Goal: Information Seeking & Learning: Learn about a topic

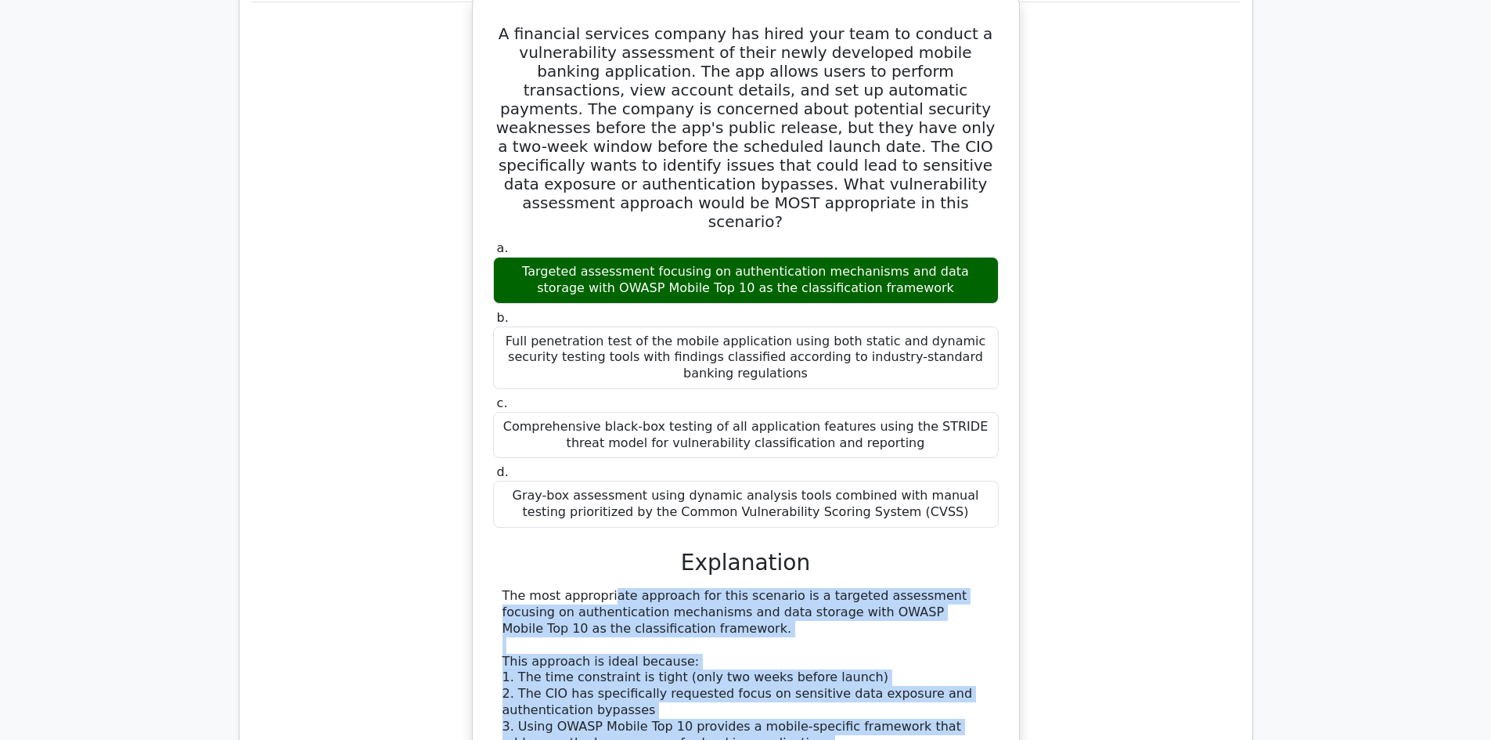
scroll to position [9489, 0]
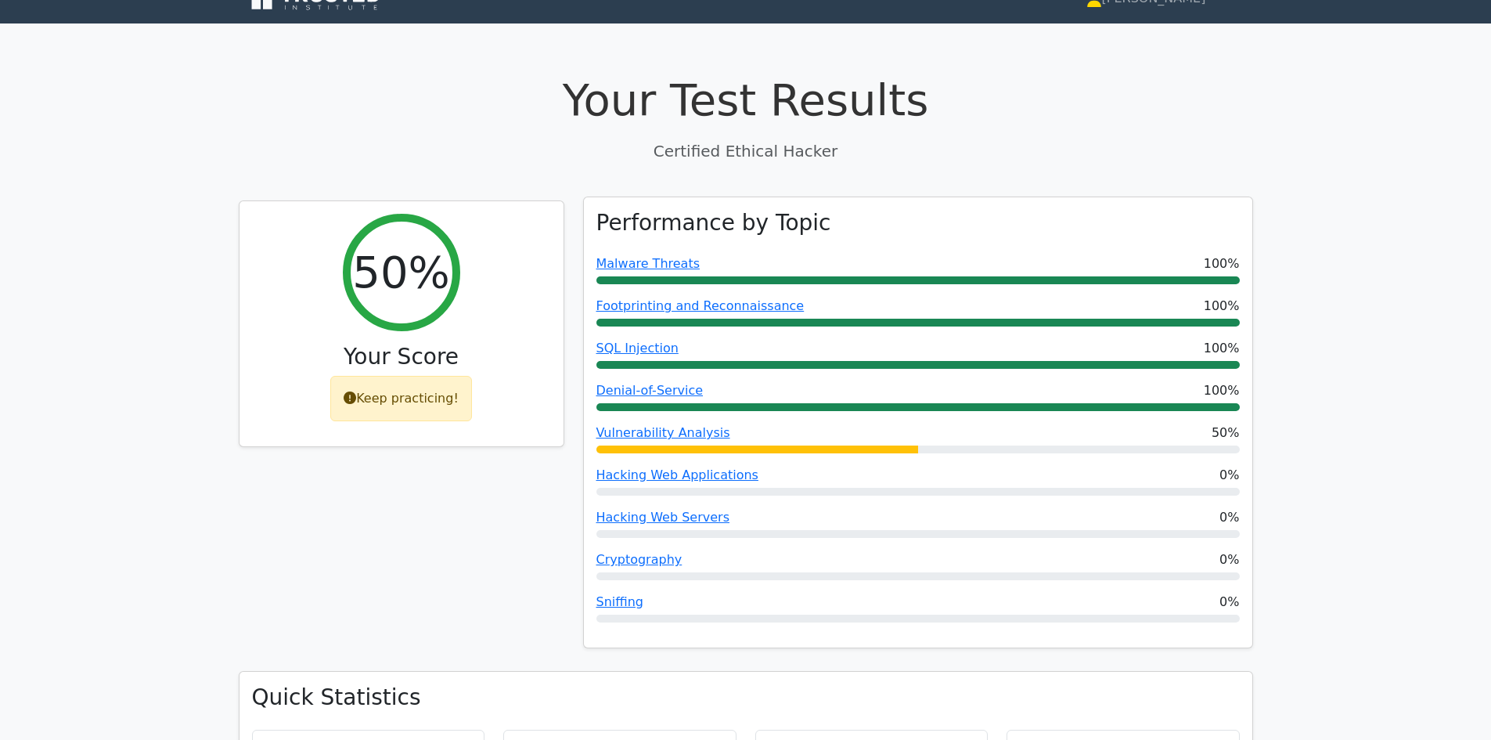
scroll to position [0, 0]
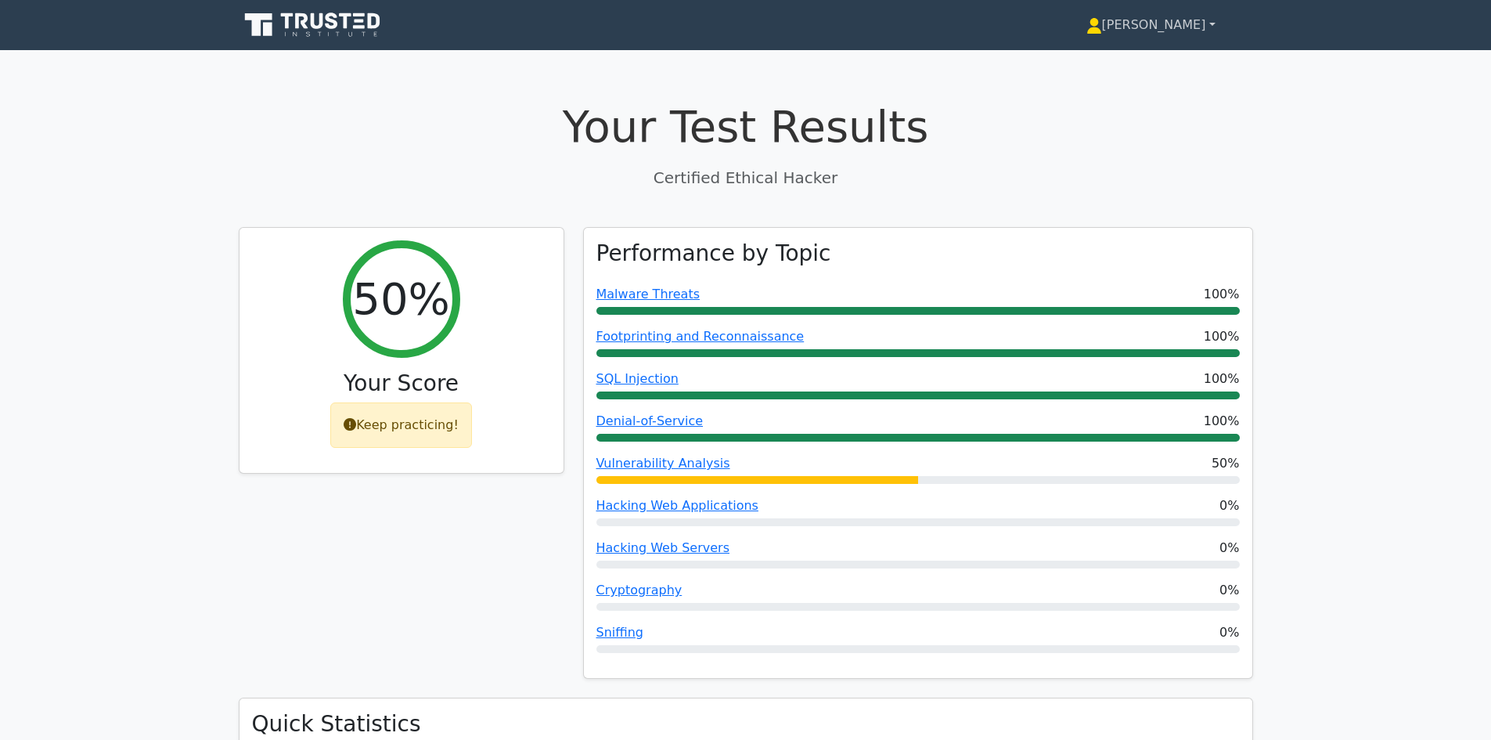
click at [1181, 26] on link "[PERSON_NAME]" at bounding box center [1151, 24] width 204 height 31
click at [1193, 22] on link "[PERSON_NAME]" at bounding box center [1151, 24] width 204 height 31
click at [380, 427] on div "Keep practicing!" at bounding box center [401, 420] width 142 height 45
click at [312, 17] on icon at bounding box center [317, 21] width 13 height 16
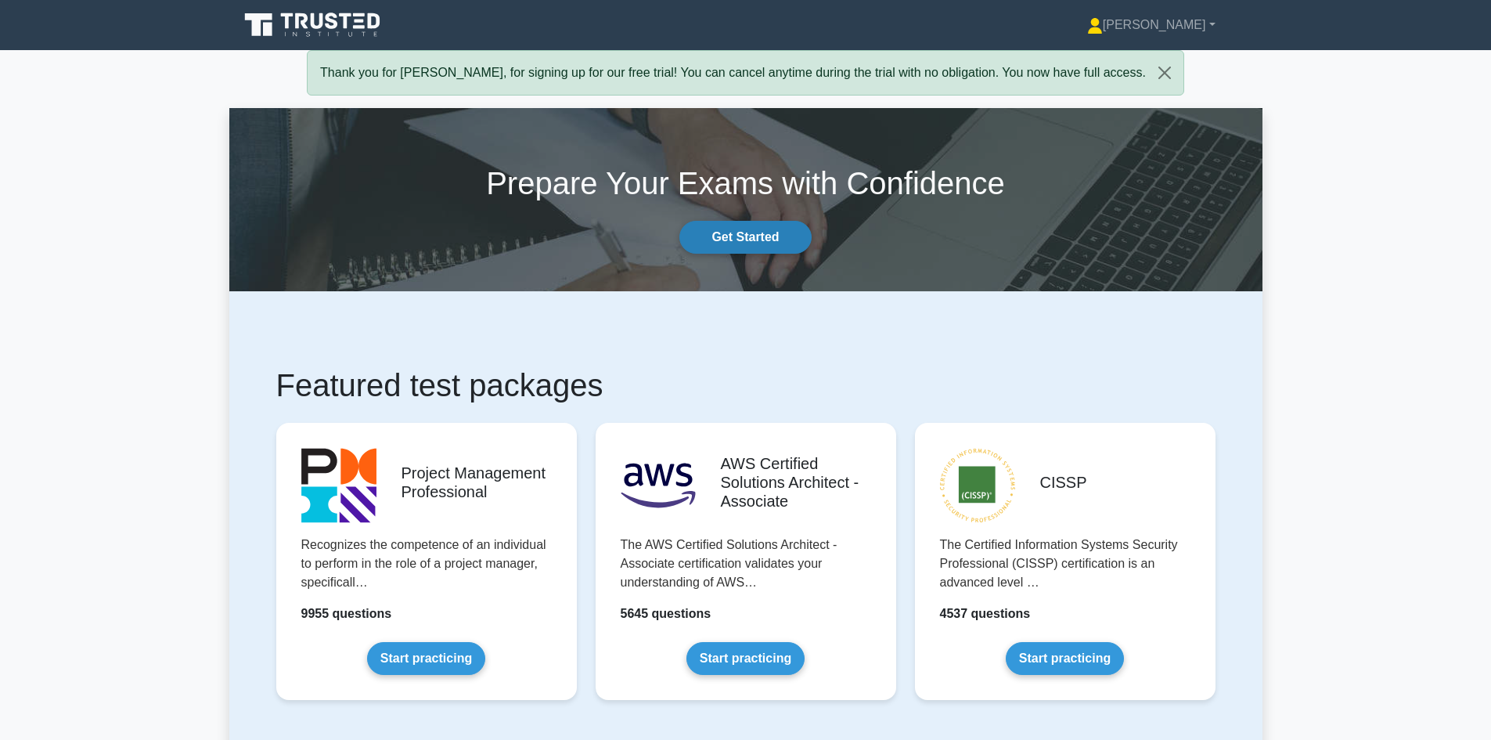
click at [738, 236] on link "Get Started" at bounding box center [746, 237] width 132 height 33
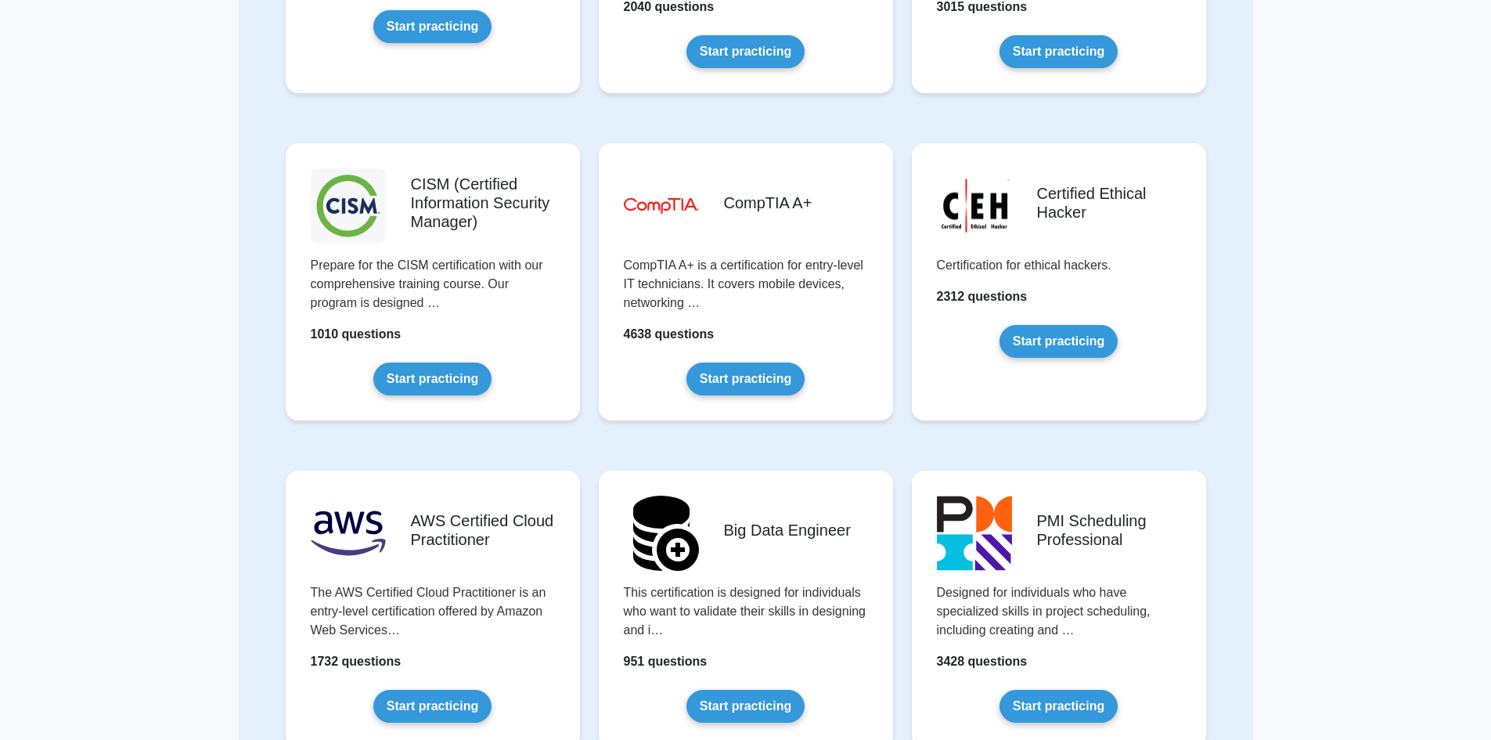
scroll to position [2035, 0]
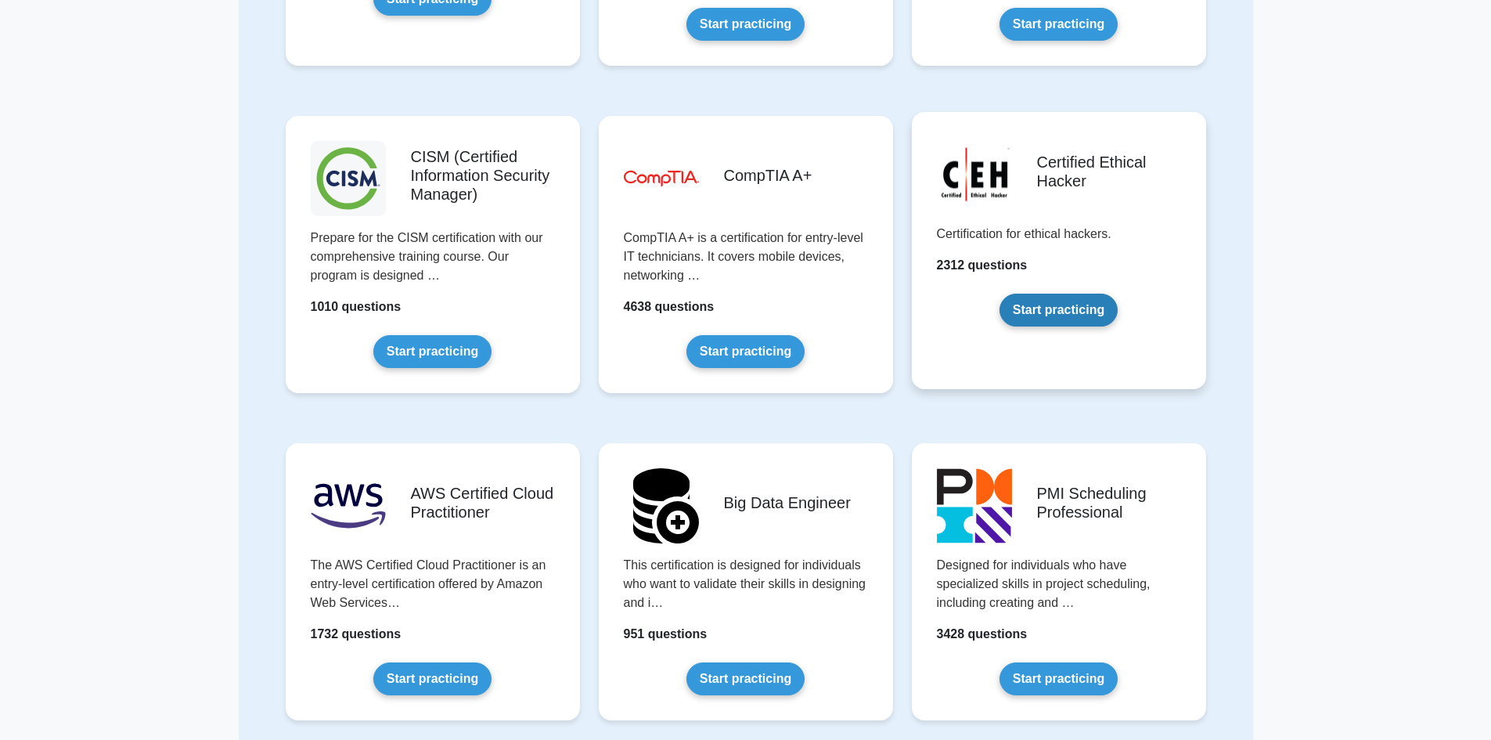
click at [1059, 312] on link "Start practicing" at bounding box center [1059, 310] width 118 height 33
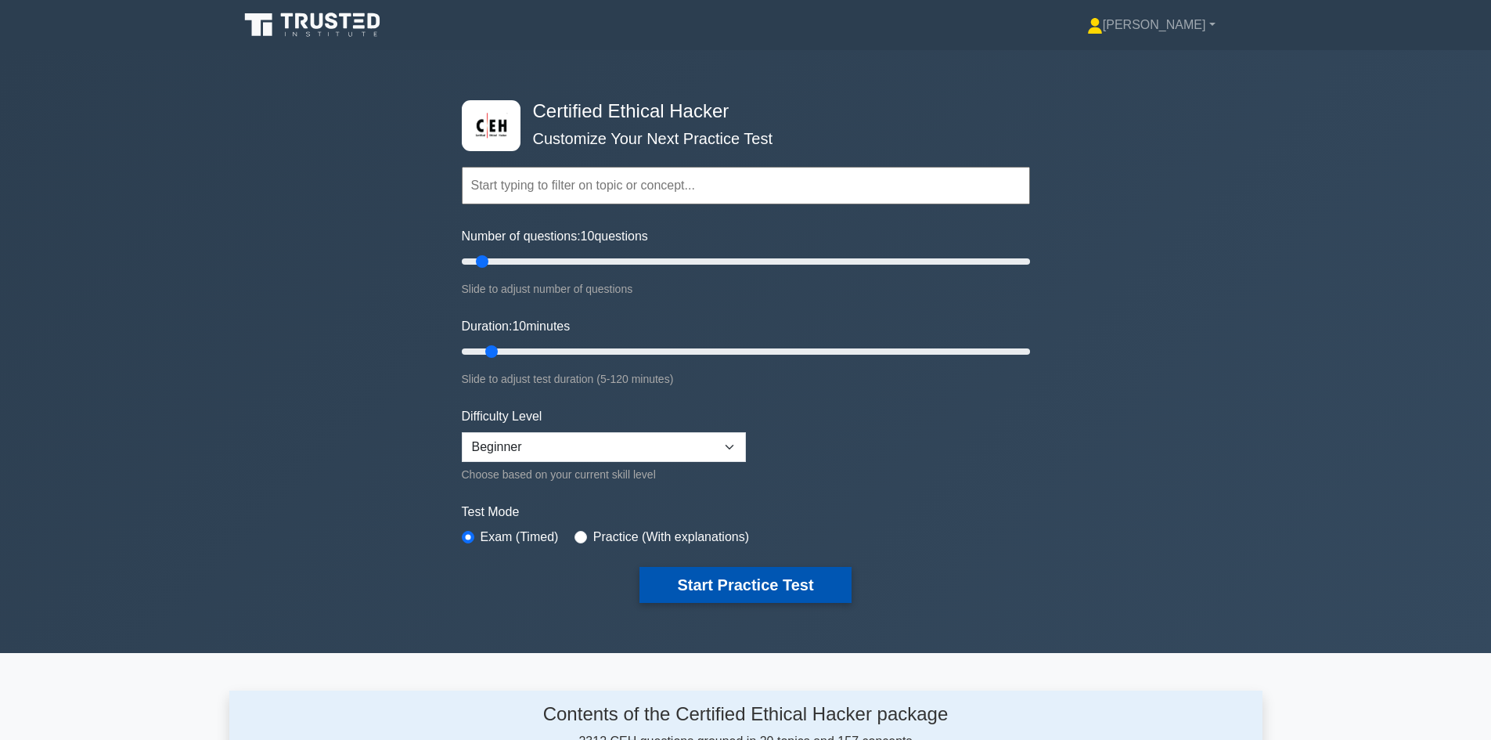
click at [744, 580] on button "Start Practice Test" at bounding box center [745, 585] width 211 height 36
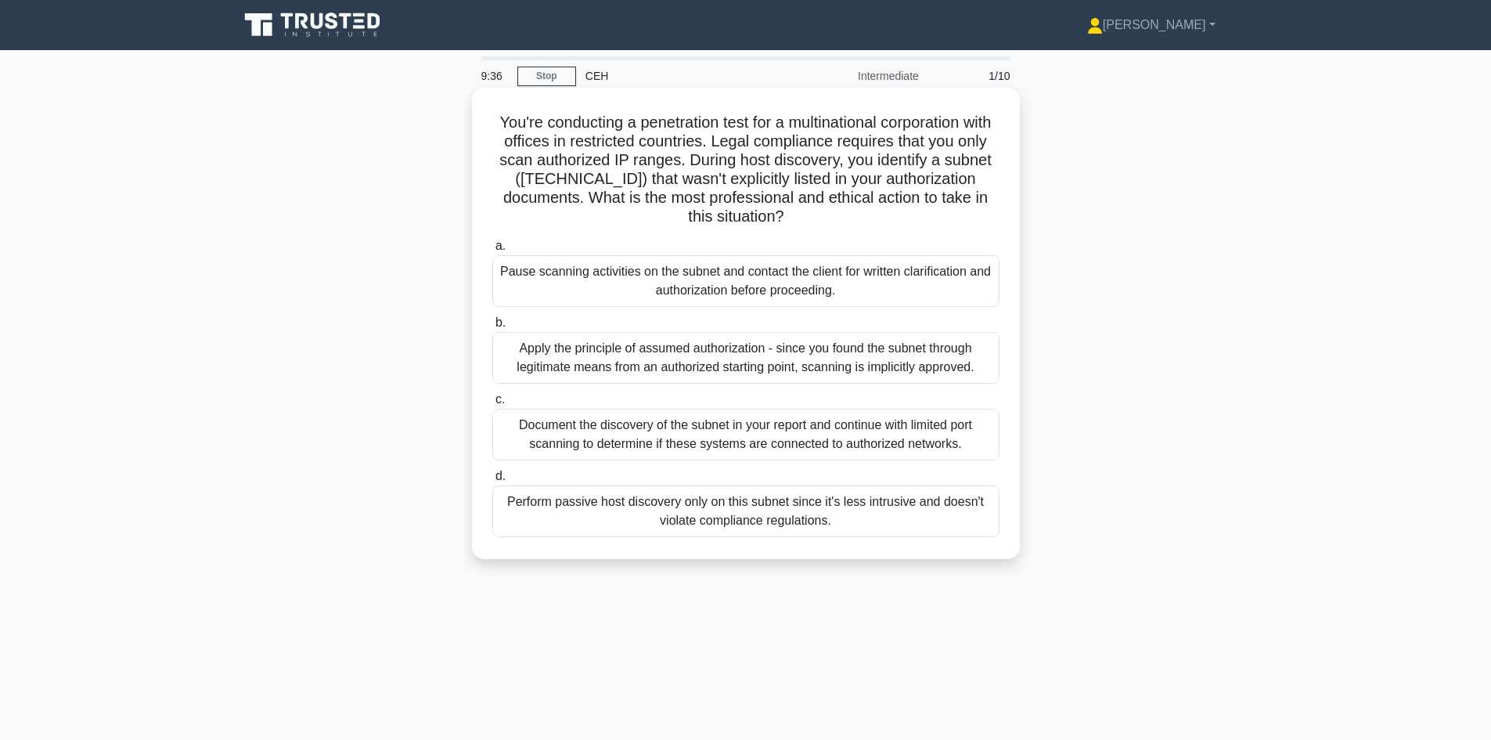
click at [611, 287] on div "Pause scanning activities on the subnet and contact the client for written clar…" at bounding box center [745, 281] width 507 height 52
click at [492, 251] on input "a. Pause scanning activities on the subnet and contact the client for written c…" at bounding box center [492, 246] width 0 height 10
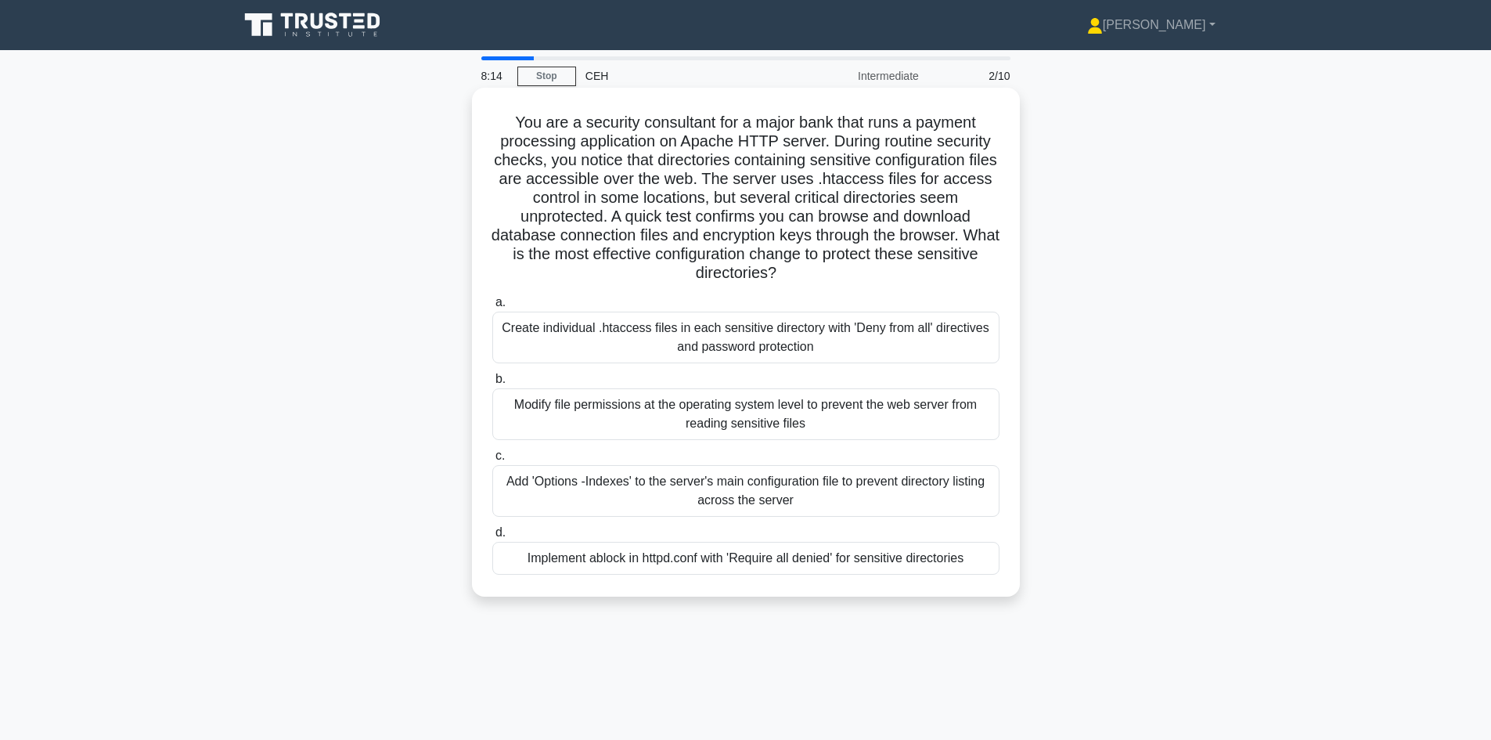
click at [665, 418] on div "Modify file permissions at the operating system level to prevent the web server…" at bounding box center [745, 414] width 507 height 52
click at [492, 384] on input "b. Modify file permissions at the operating system level to prevent the web ser…" at bounding box center [492, 379] width 0 height 10
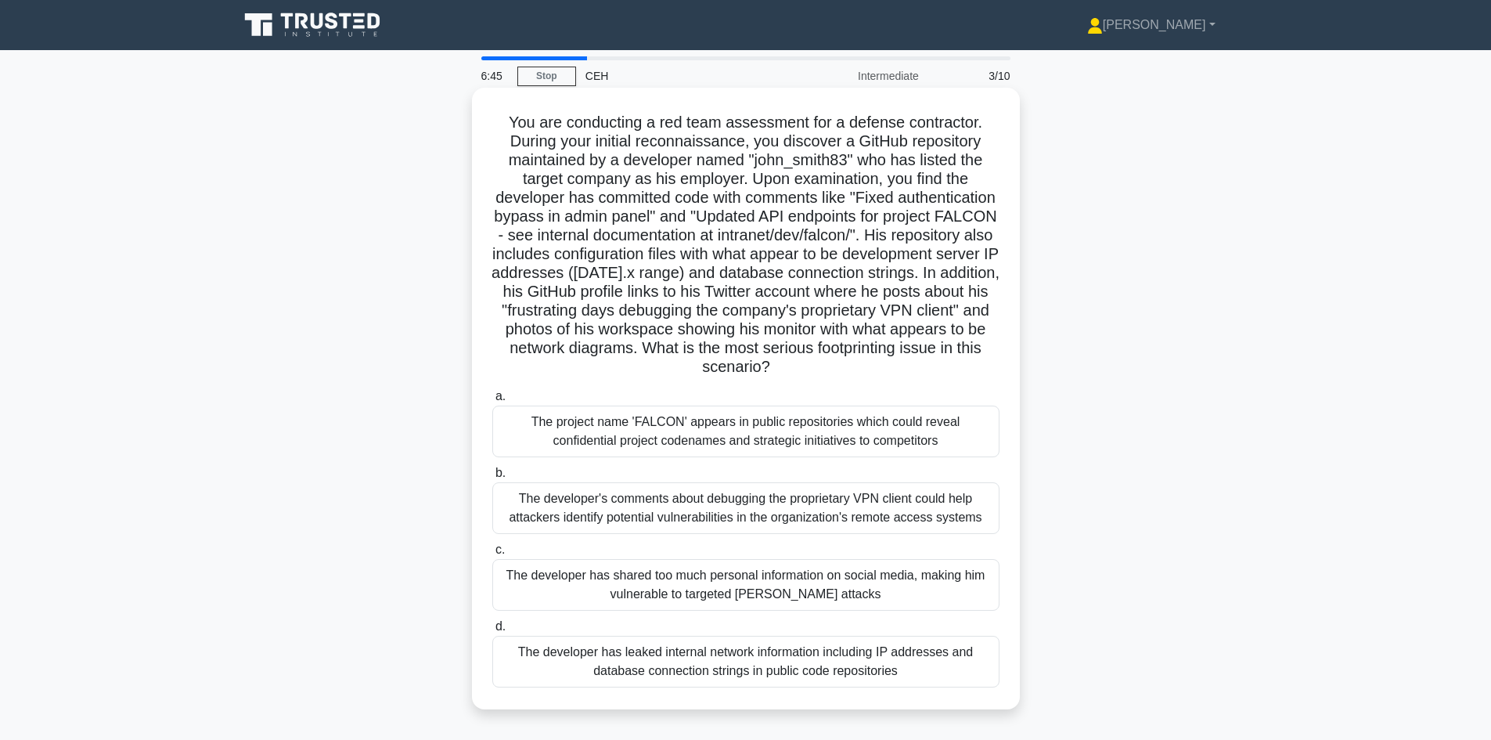
click at [705, 671] on div "The developer has leaked internal network information including IP addresses an…" at bounding box center [745, 662] width 507 height 52
click at [492, 632] on input "d. The developer has leaked internal network information including IP addresses…" at bounding box center [492, 627] width 0 height 10
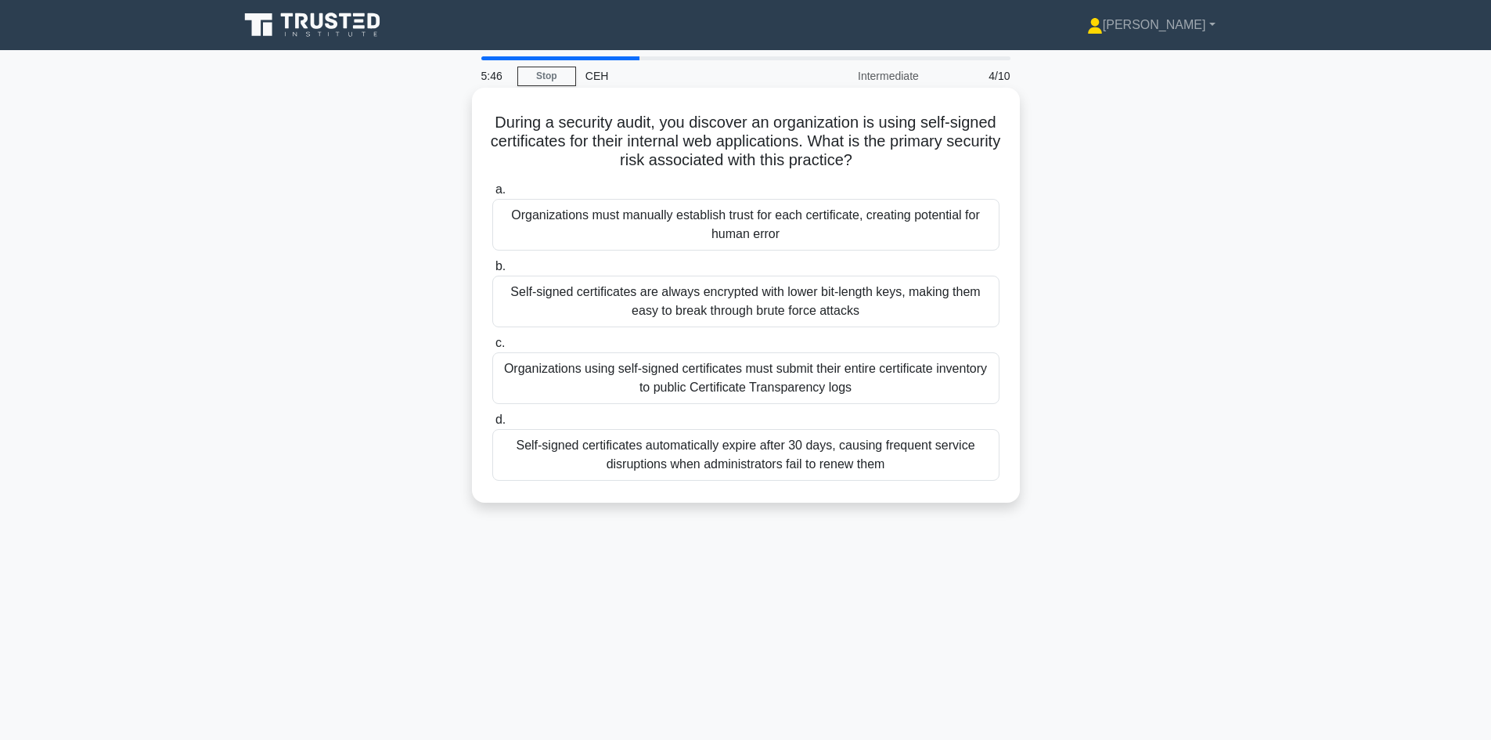
click at [773, 233] on div "Organizations must manually establish trust for each certificate, creating pote…" at bounding box center [745, 225] width 507 height 52
click at [492, 195] on input "a. Organizations must manually establish trust for each certificate, creating p…" at bounding box center [492, 190] width 0 height 10
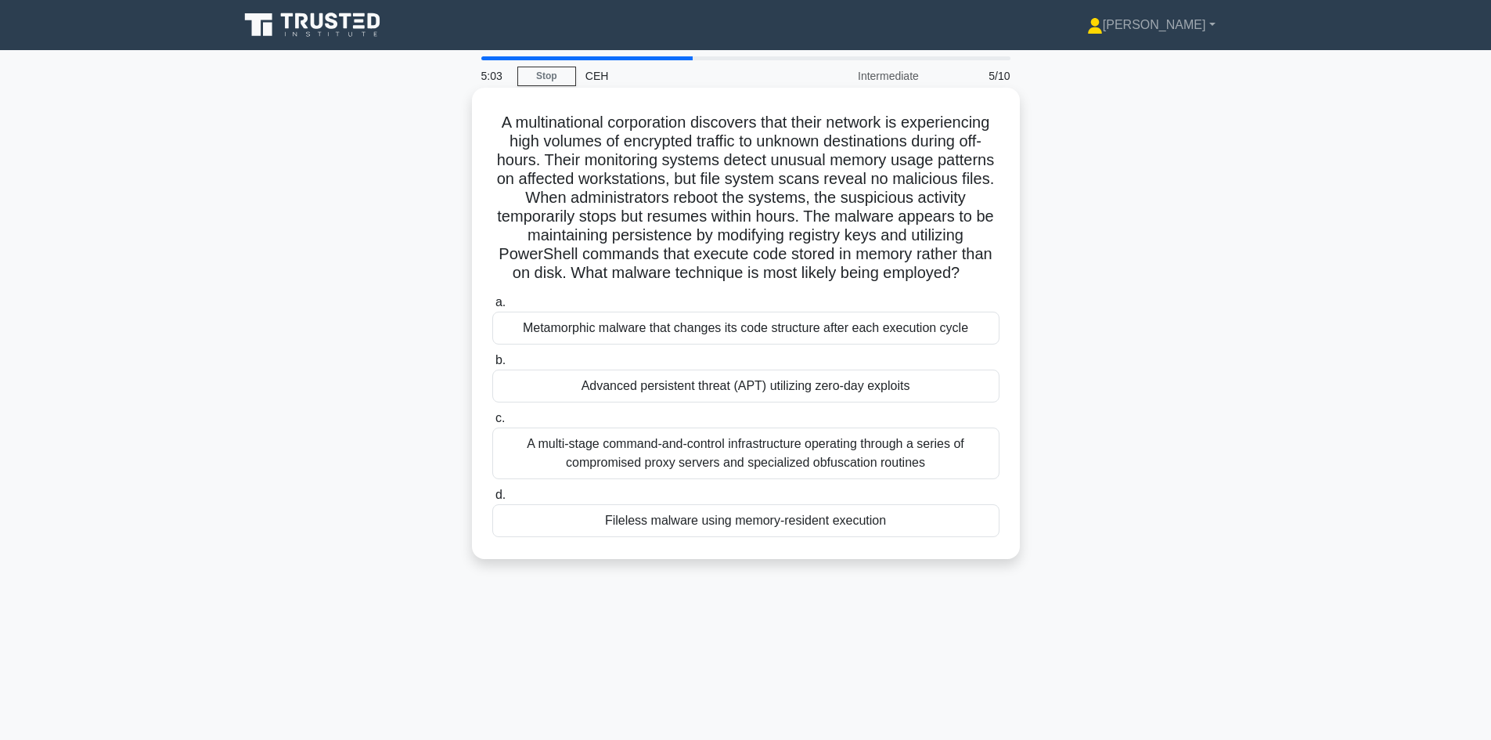
click at [798, 402] on div "Advanced persistent threat (APT) utilizing zero-day exploits" at bounding box center [745, 385] width 507 height 33
click at [492, 366] on input "b. Advanced persistent threat (APT) utilizing zero-day exploits" at bounding box center [492, 360] width 0 height 10
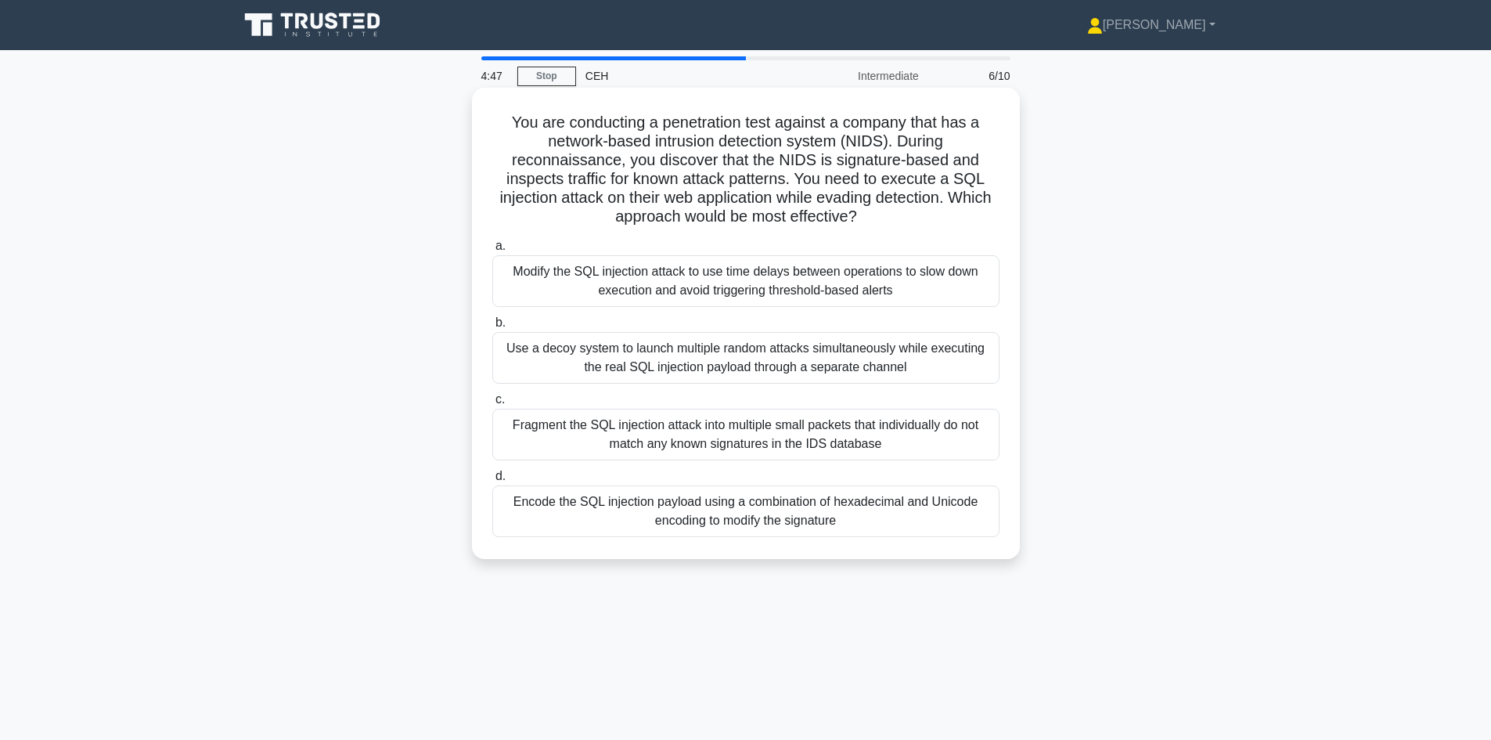
click at [752, 455] on div "Fragment the SQL injection attack into multiple small packets that individually…" at bounding box center [745, 435] width 507 height 52
click at [492, 405] on input "c. Fragment the SQL injection attack into multiple small packets that individua…" at bounding box center [492, 400] width 0 height 10
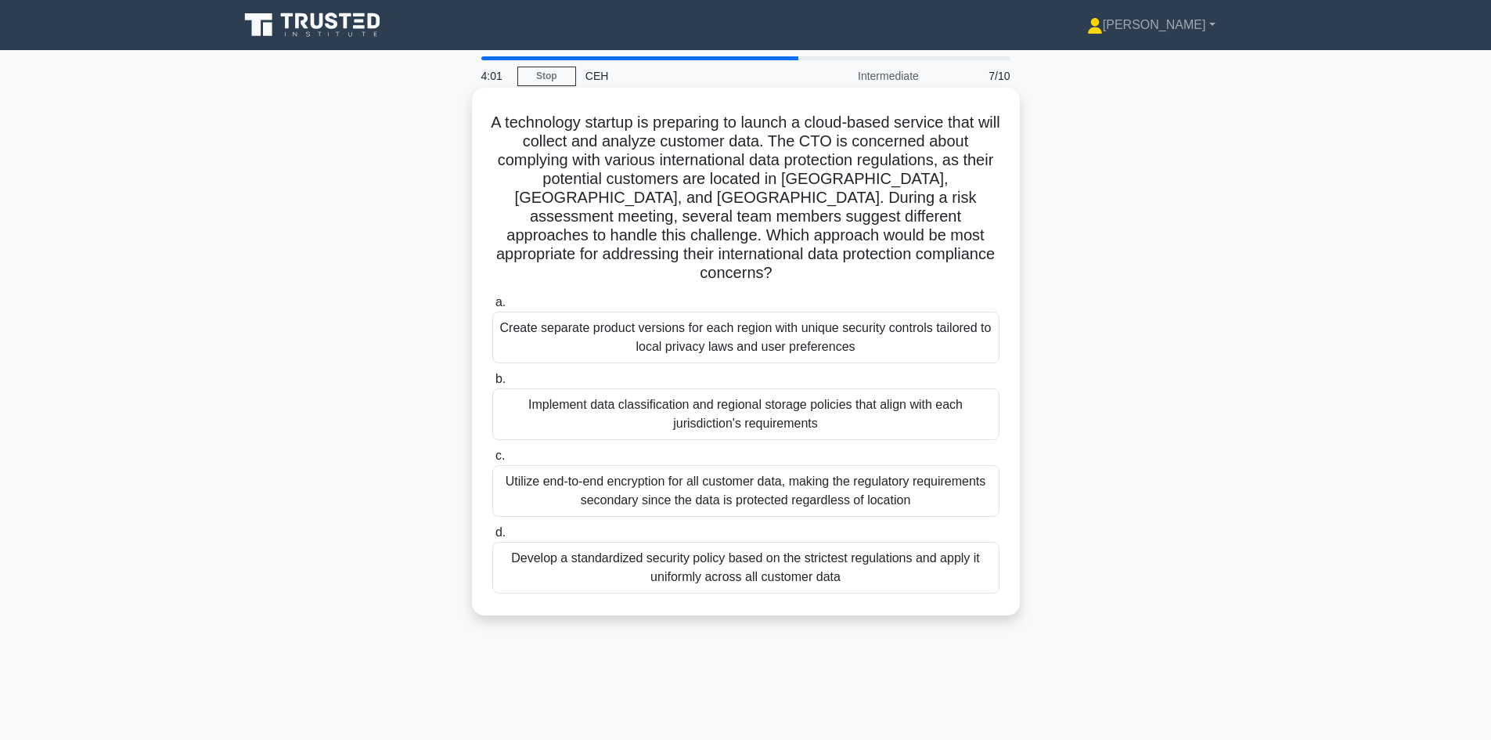
click at [699, 559] on div "Develop a standardized security policy based on the strictest regulations and a…" at bounding box center [745, 568] width 507 height 52
click at [492, 538] on input "d. Develop a standardized security policy based on the strictest regulations an…" at bounding box center [492, 533] width 0 height 10
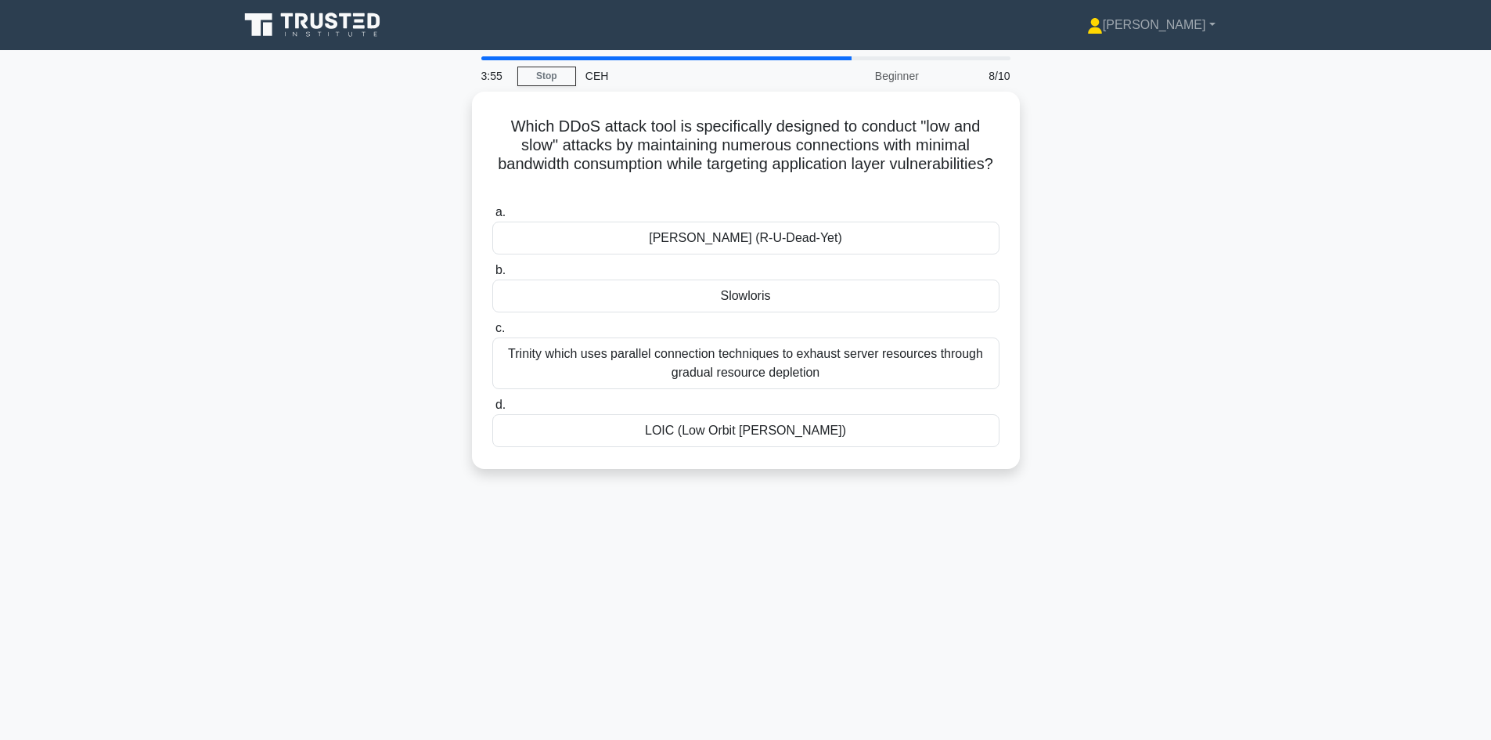
click at [782, 445] on div "LOIC (Low Orbit Ion Cannon)" at bounding box center [745, 430] width 507 height 33
click at [492, 406] on input "d. LOIC (Low Orbit Ion Cannon)" at bounding box center [492, 401] width 0 height 10
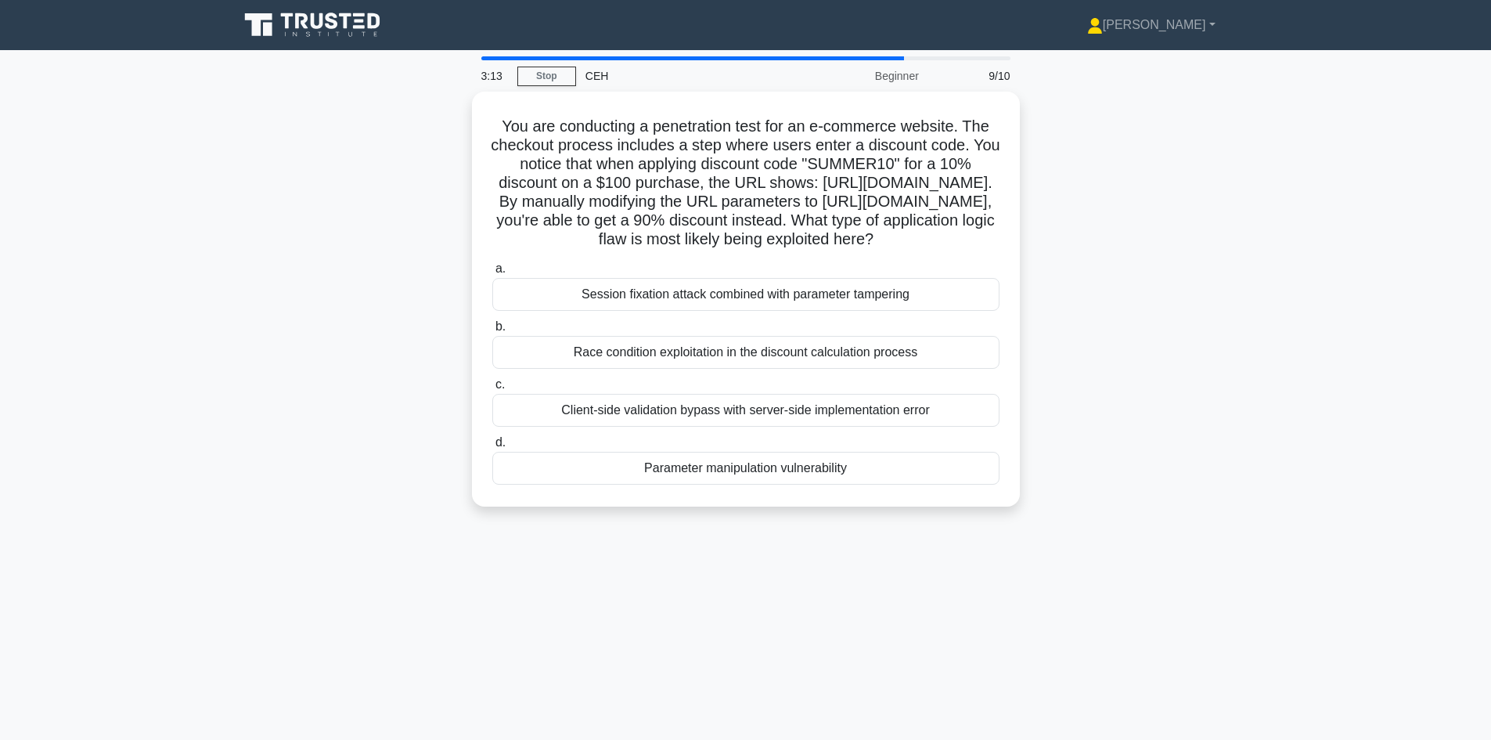
click at [808, 369] on div "Race condition exploitation in the discount calculation process" at bounding box center [745, 352] width 507 height 33
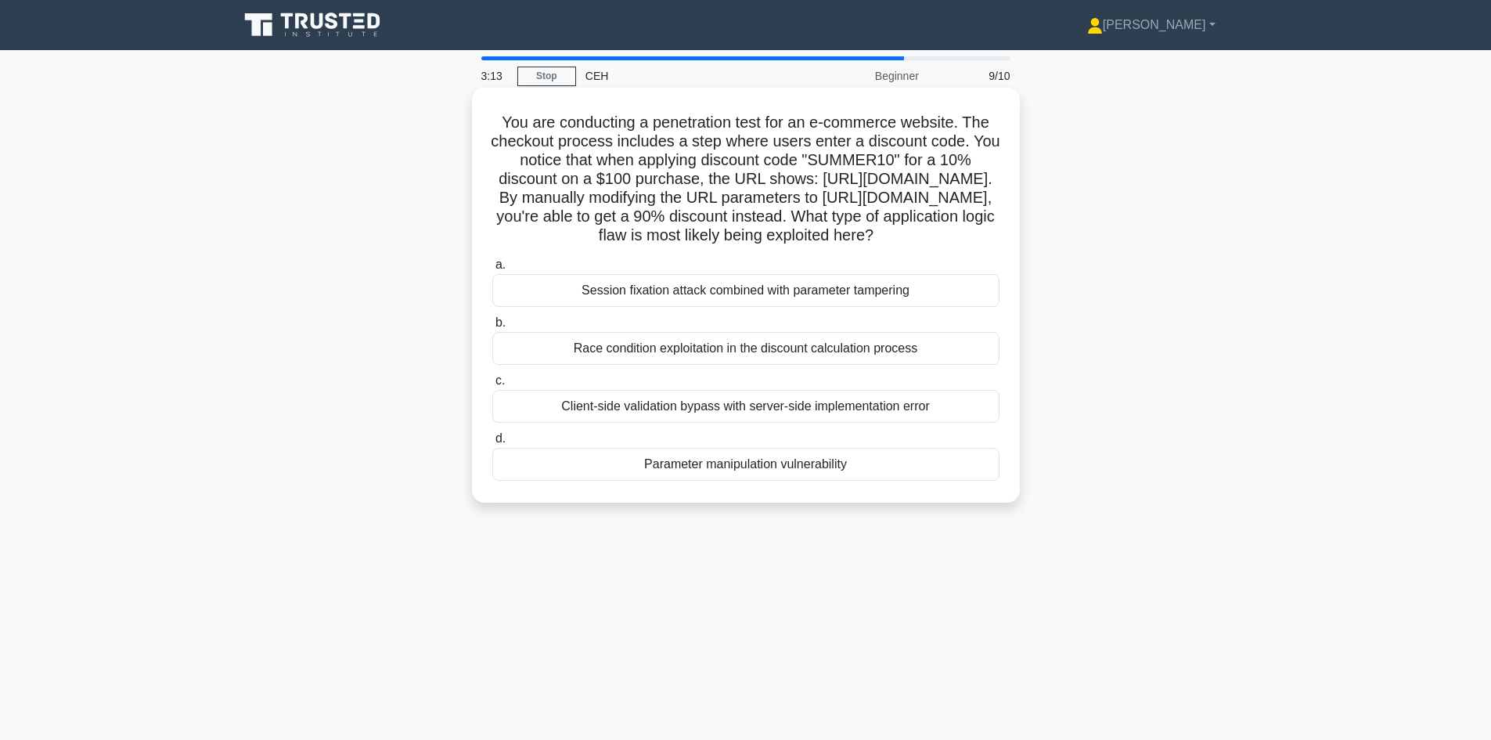
click at [492, 328] on input "b. Race condition exploitation in the discount calculation process" at bounding box center [492, 323] width 0 height 10
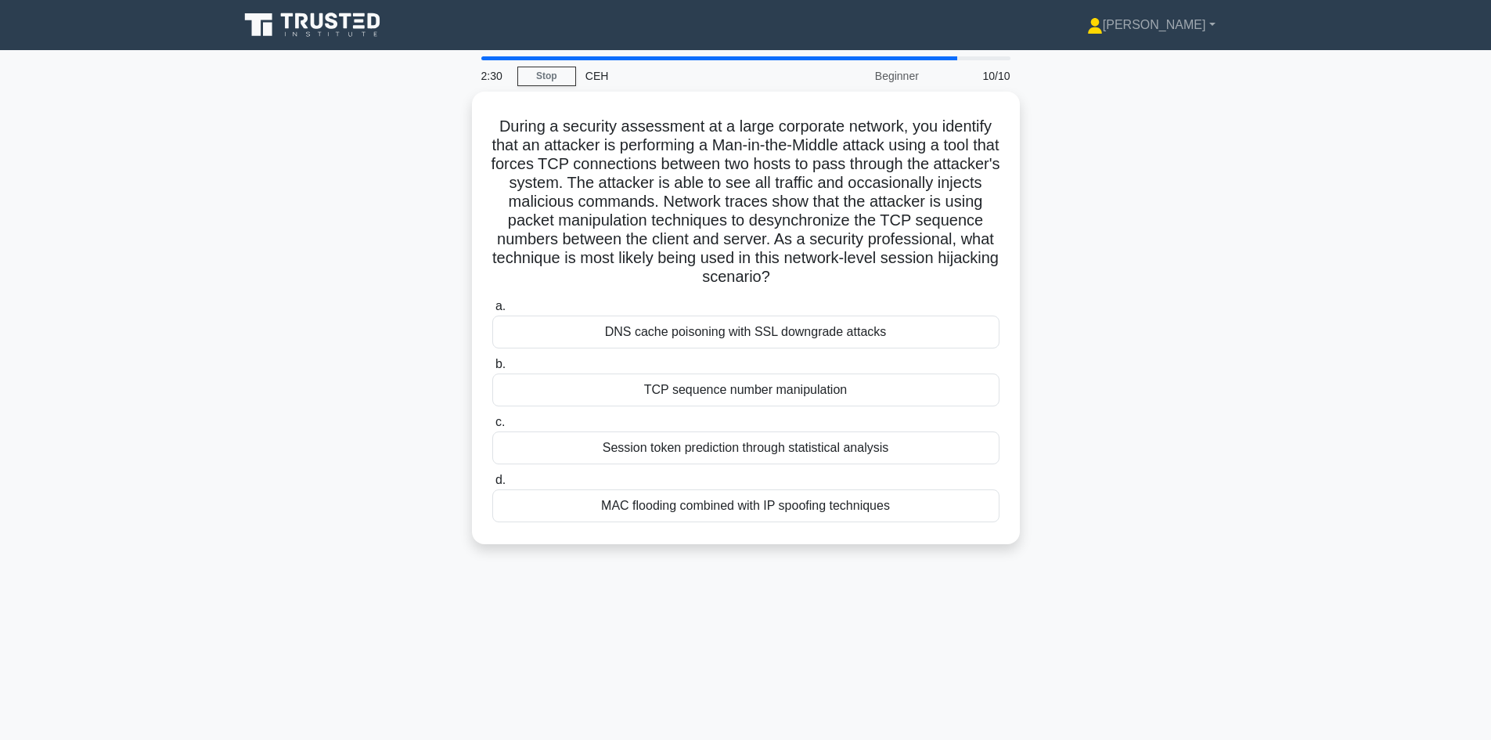
click at [838, 402] on div "TCP sequence number manipulation" at bounding box center [745, 389] width 507 height 33
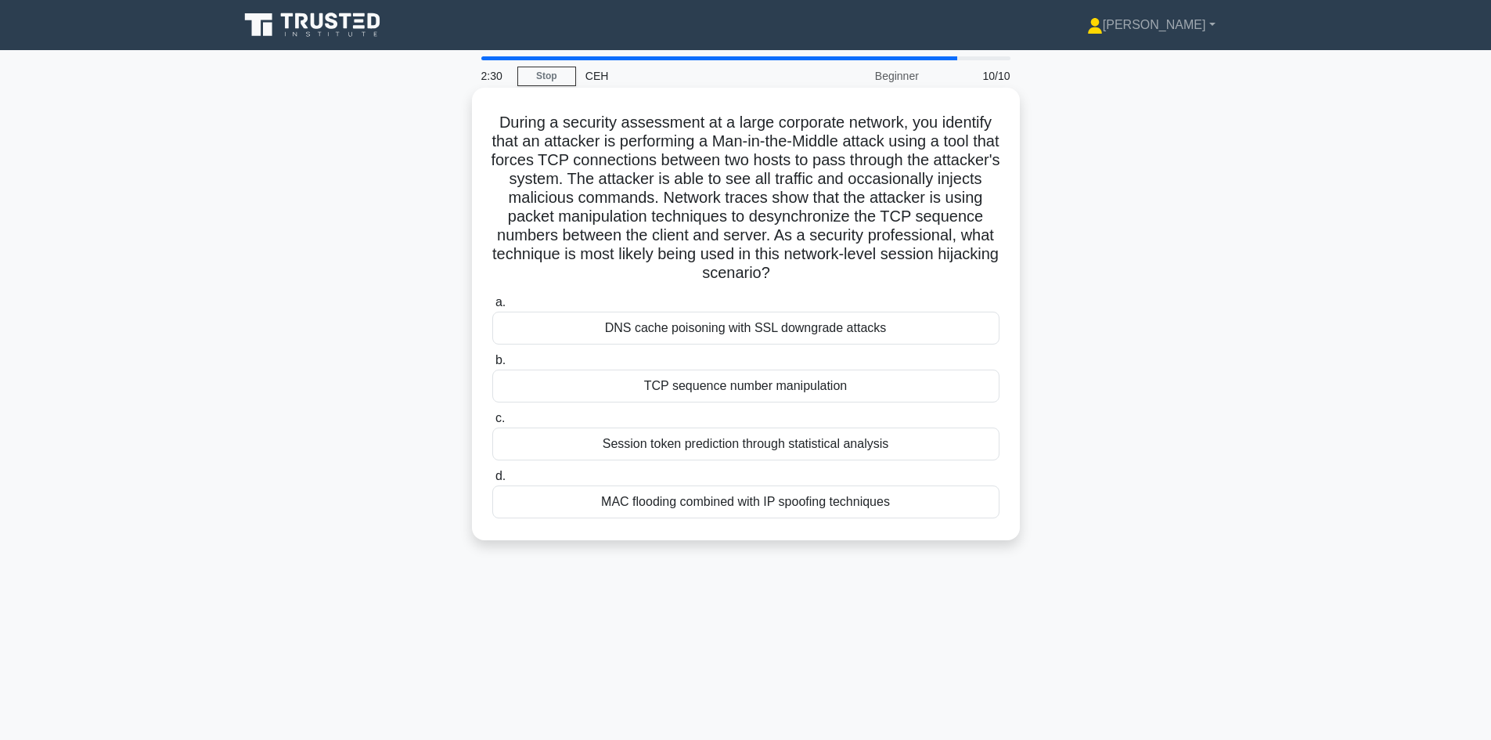
click at [492, 366] on input "b. TCP sequence number manipulation" at bounding box center [492, 360] width 0 height 10
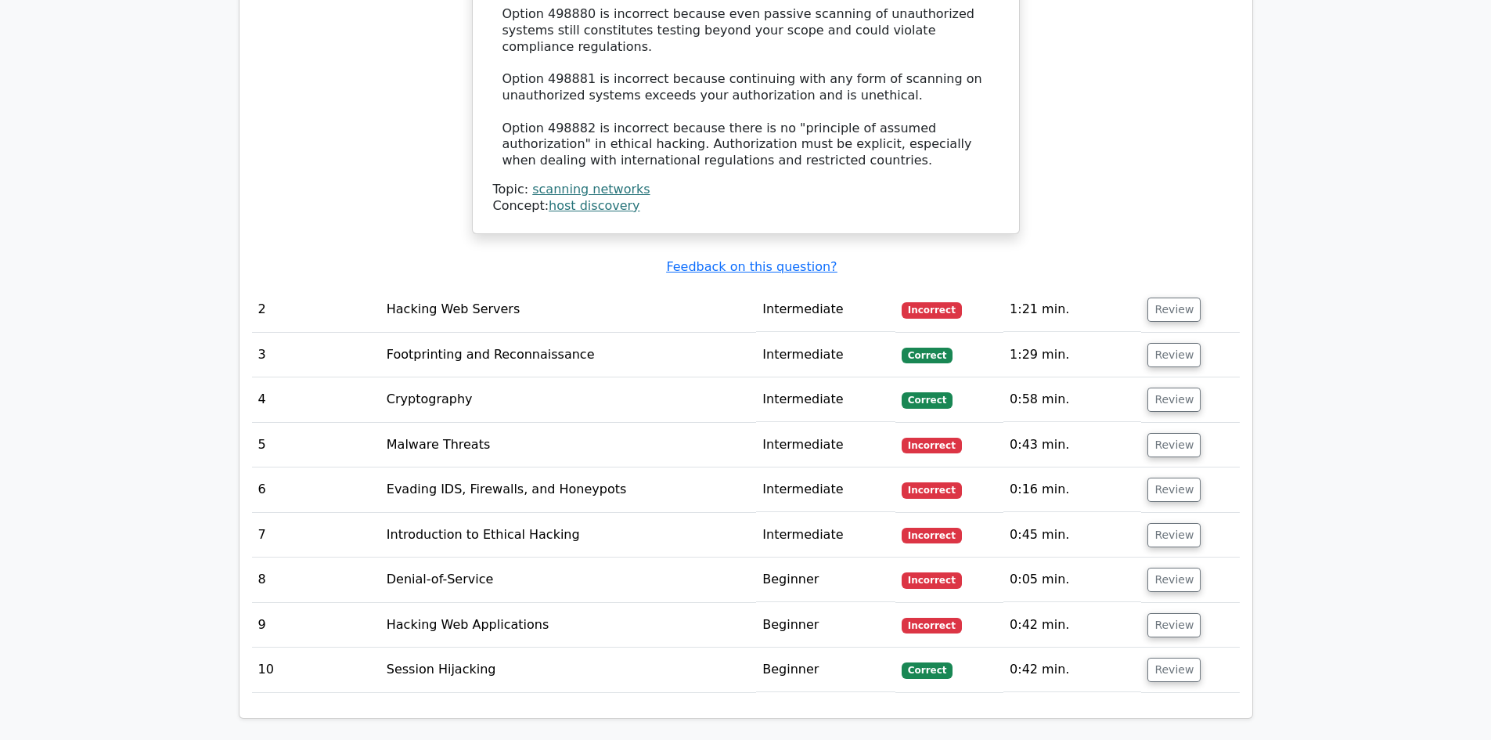
scroll to position [1882, 0]
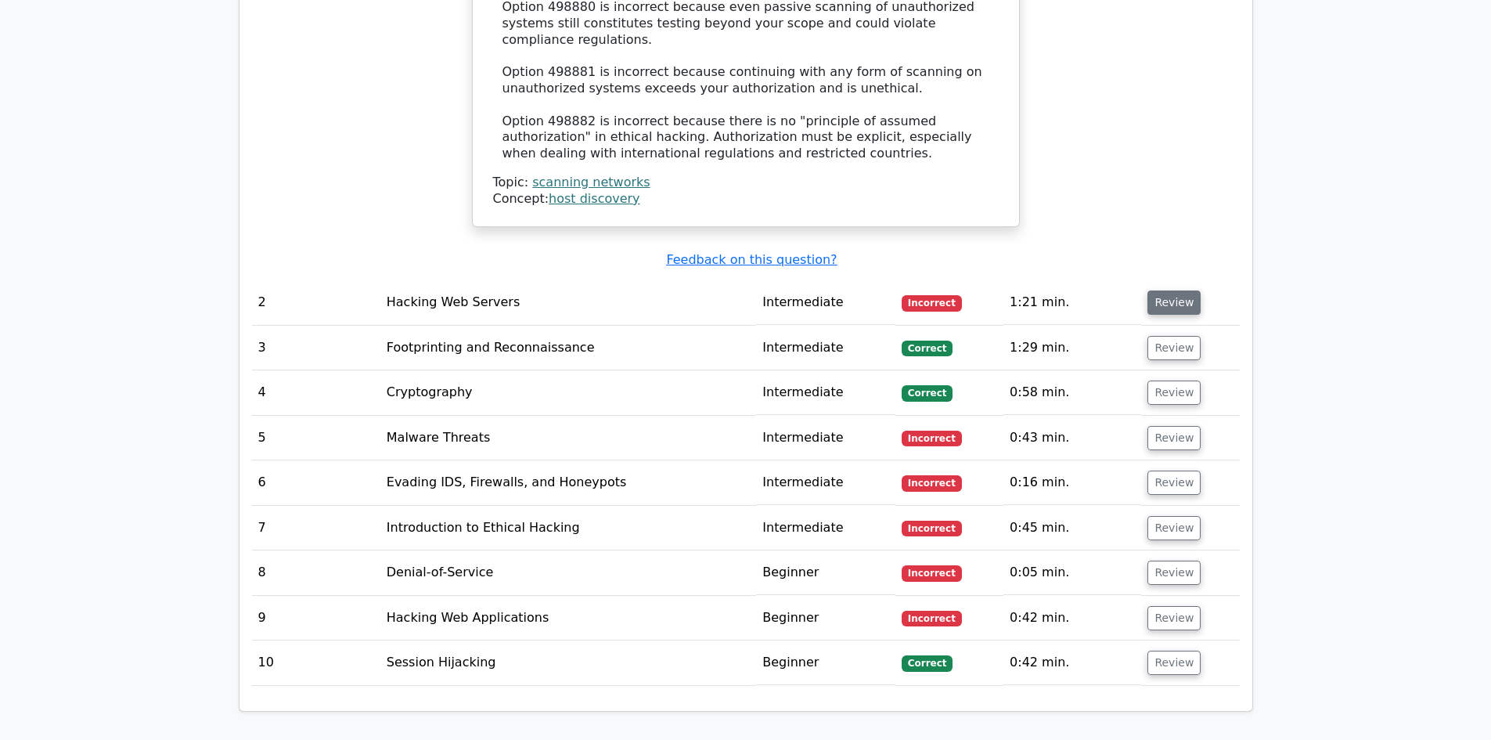
click at [1176, 290] on button "Review" at bounding box center [1174, 302] width 53 height 24
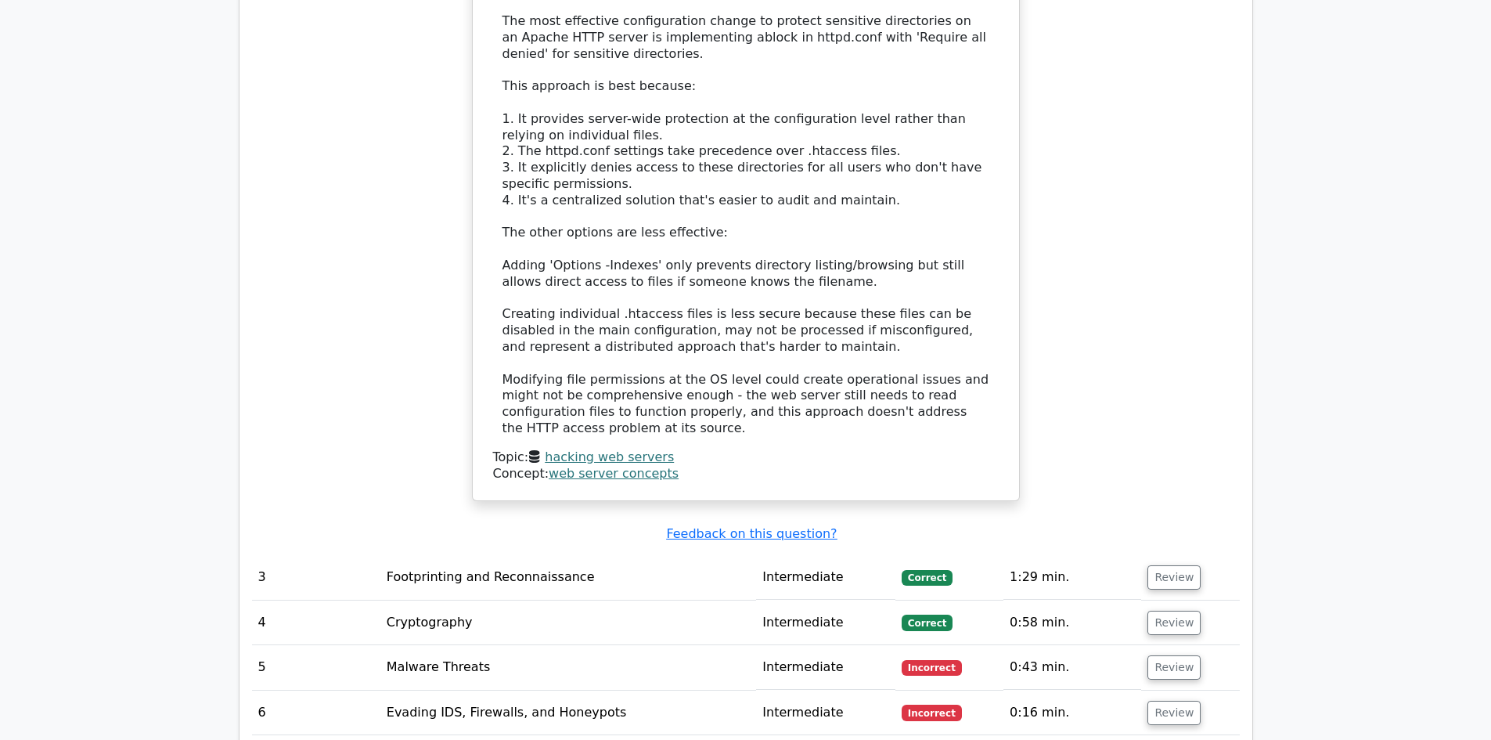
scroll to position [2757, 0]
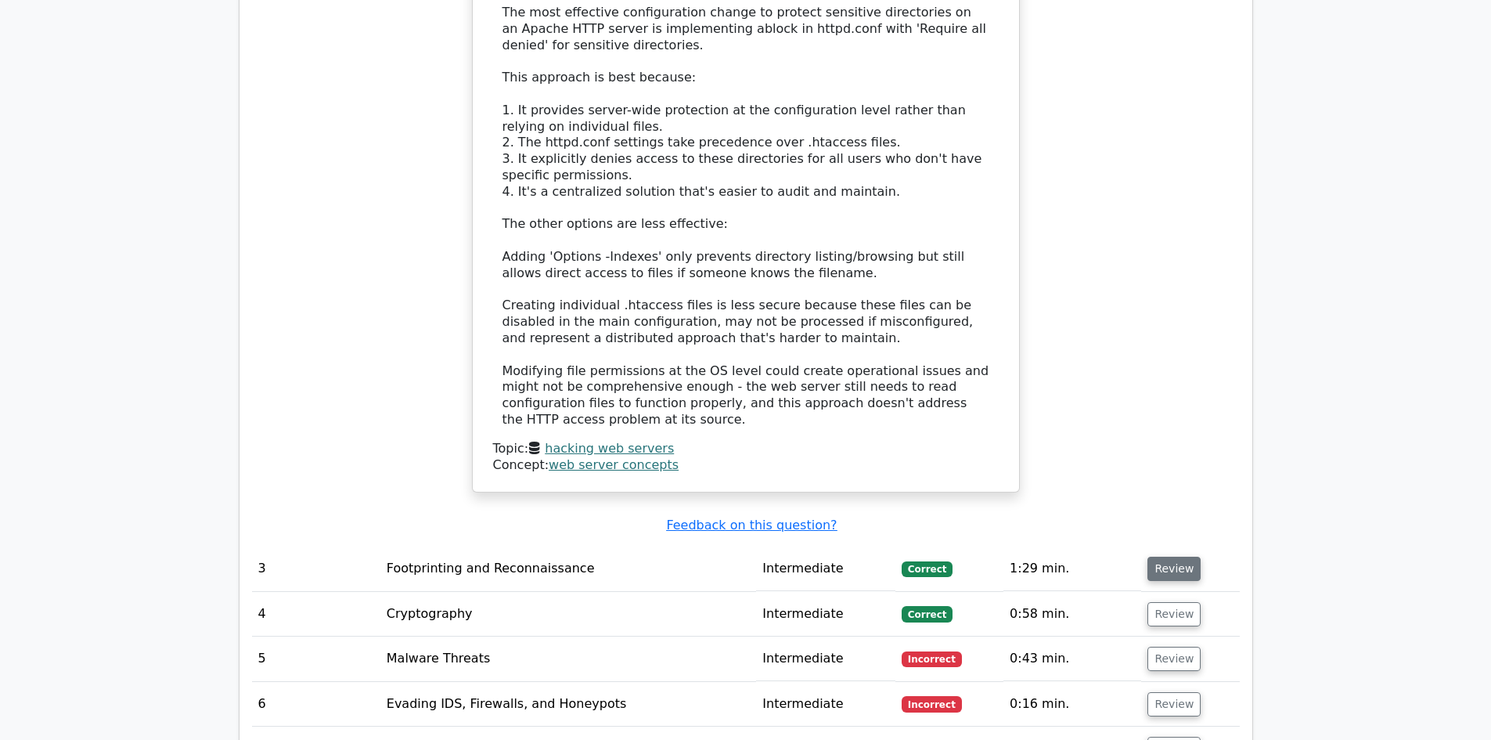
click at [1167, 557] on button "Review" at bounding box center [1174, 569] width 53 height 24
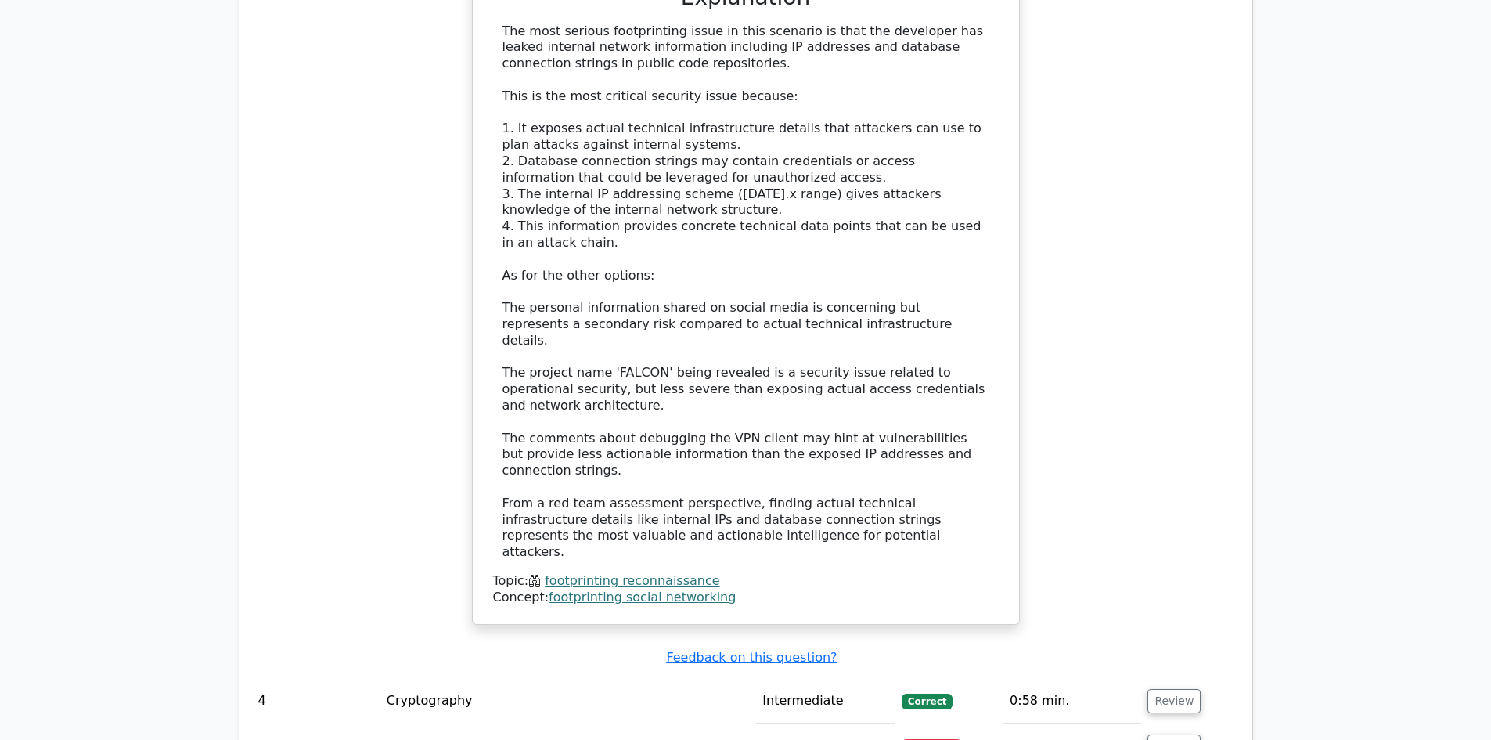
scroll to position [3979, 0]
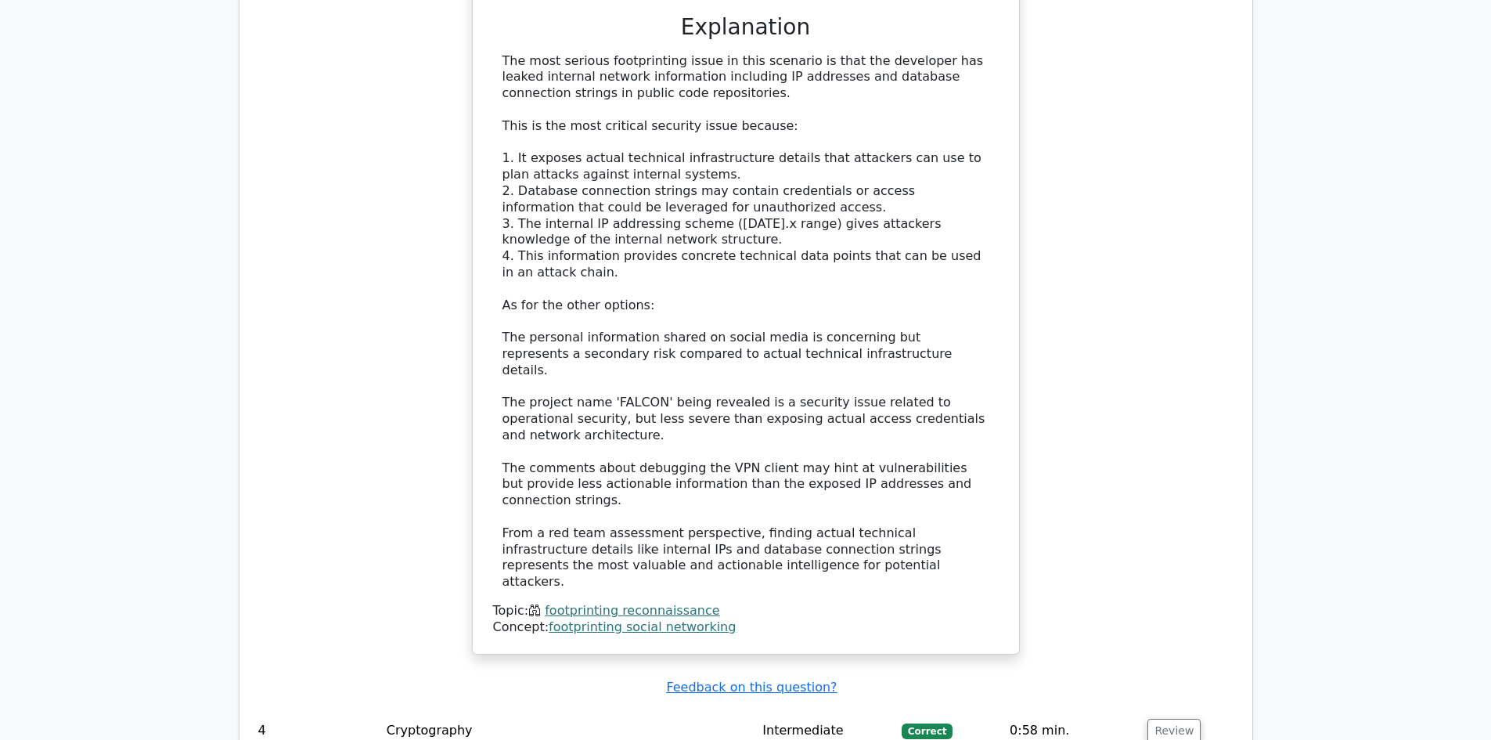
click at [1186, 719] on button "Review" at bounding box center [1174, 731] width 53 height 24
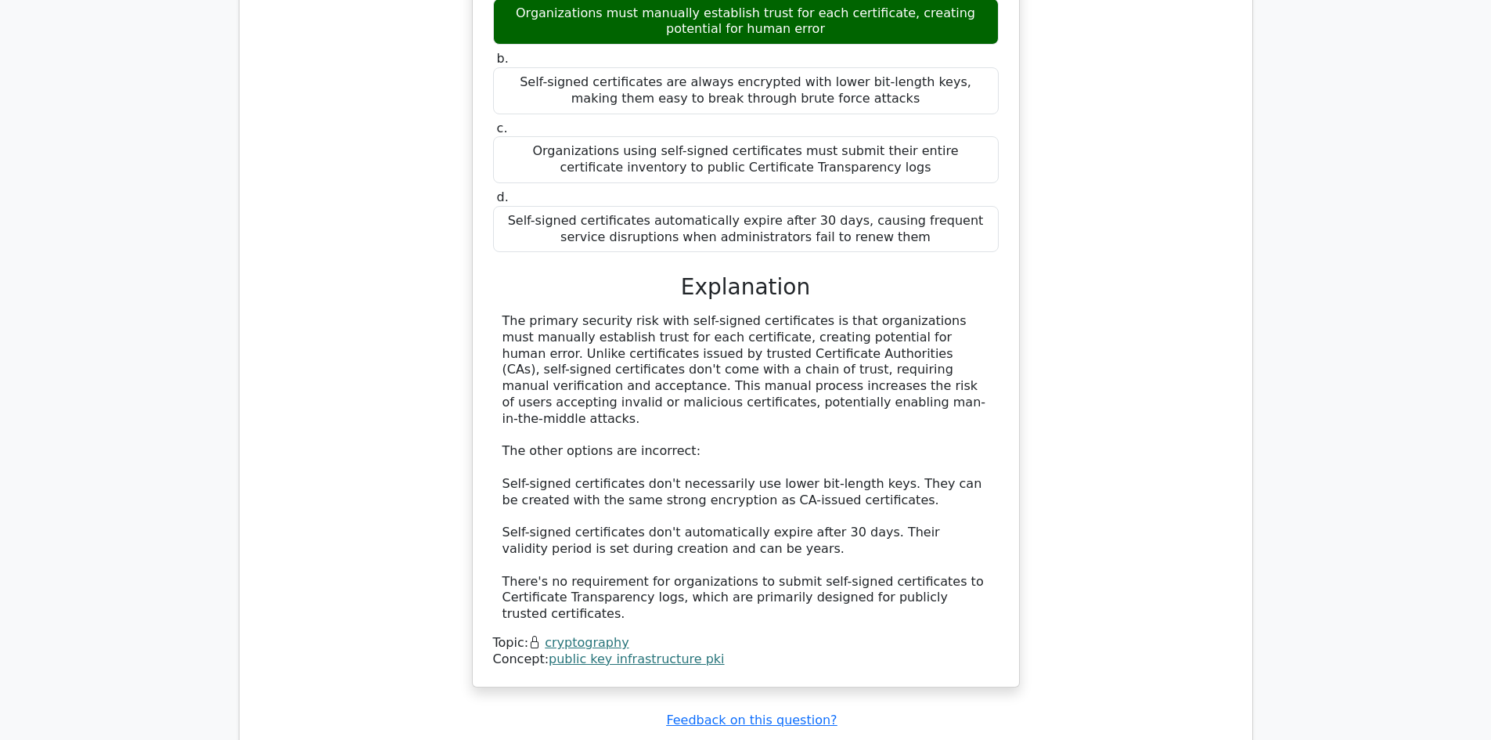
scroll to position [4840, 0]
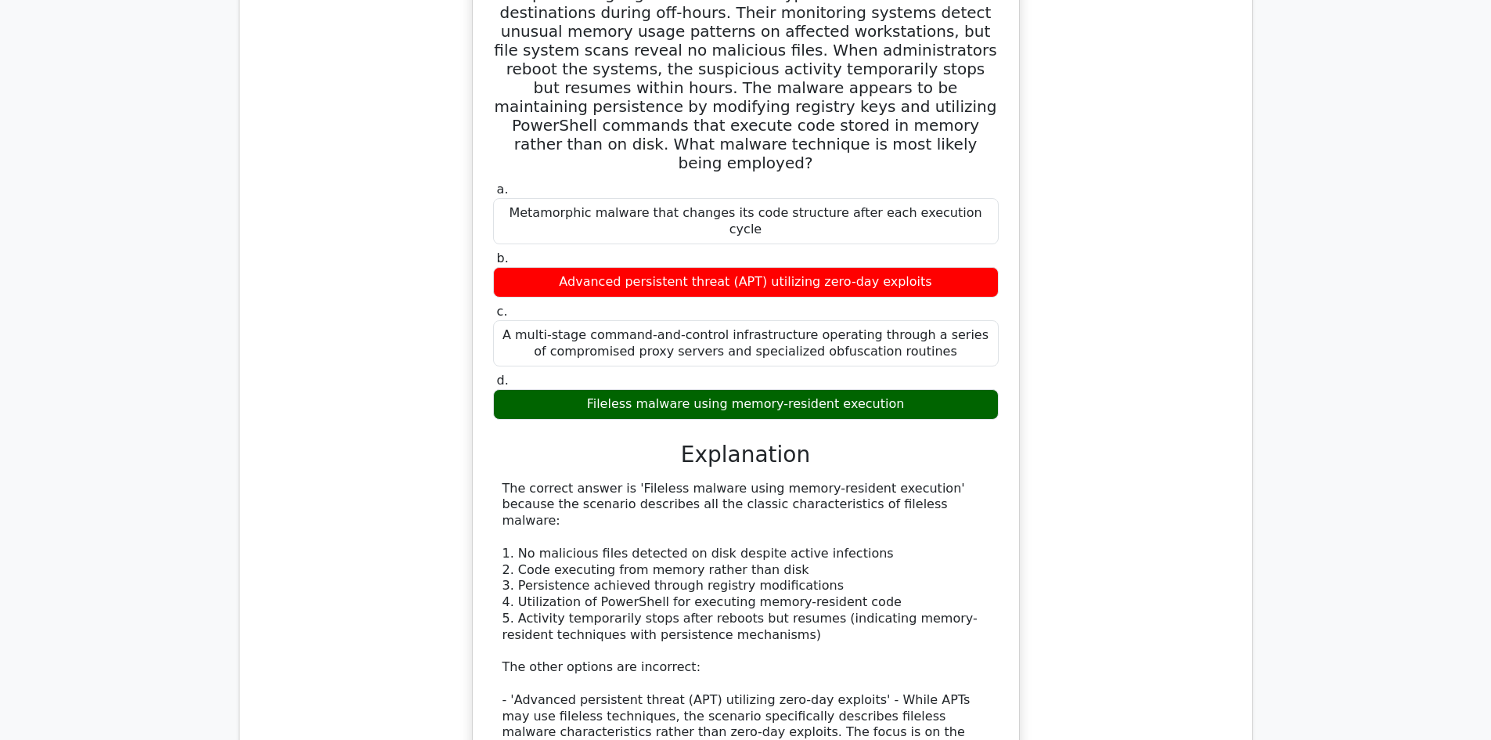
scroll to position [5690, 0]
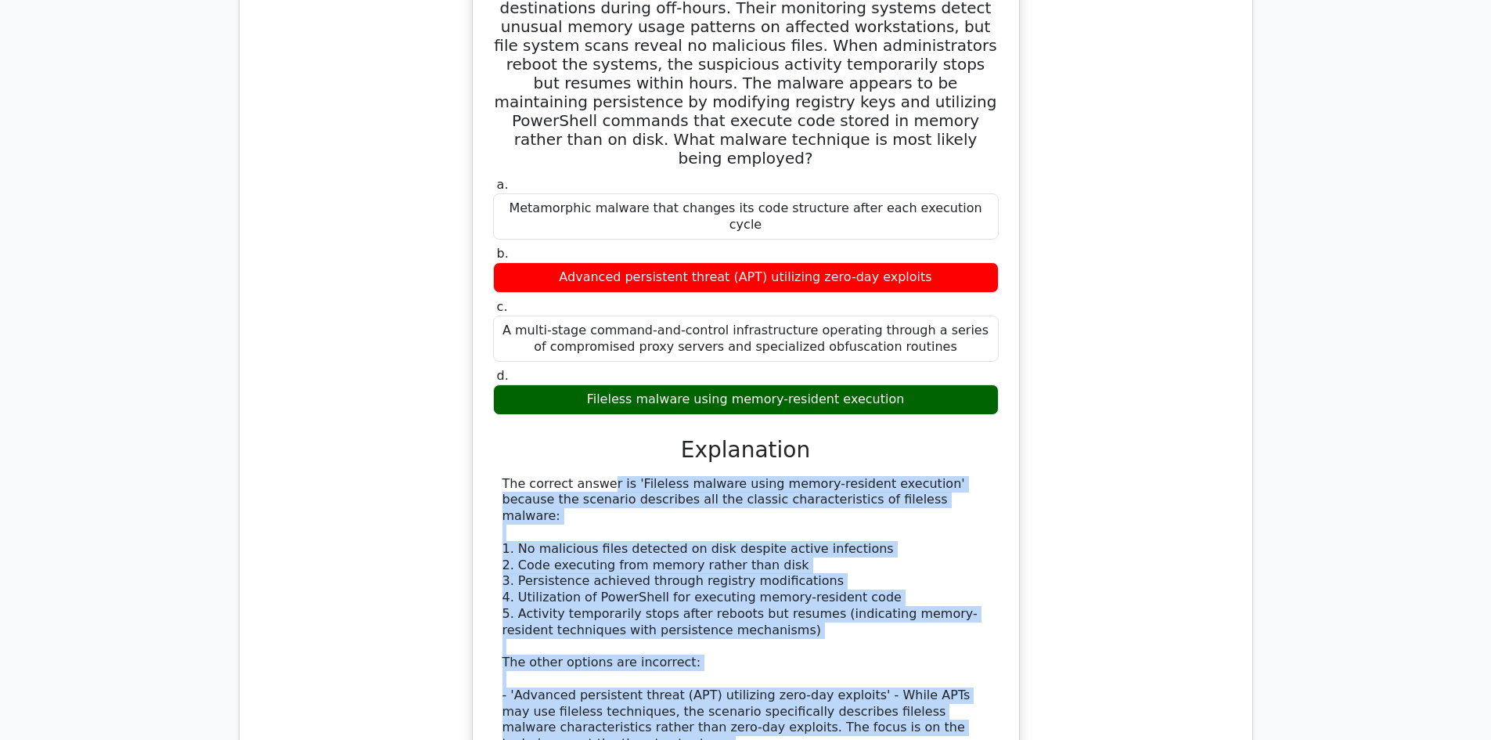
copy div "The correct answer is 'Fileless malware using memory-resident execution' becaus…"
